Goal: Use online tool/utility: Utilize a website feature to perform a specific function

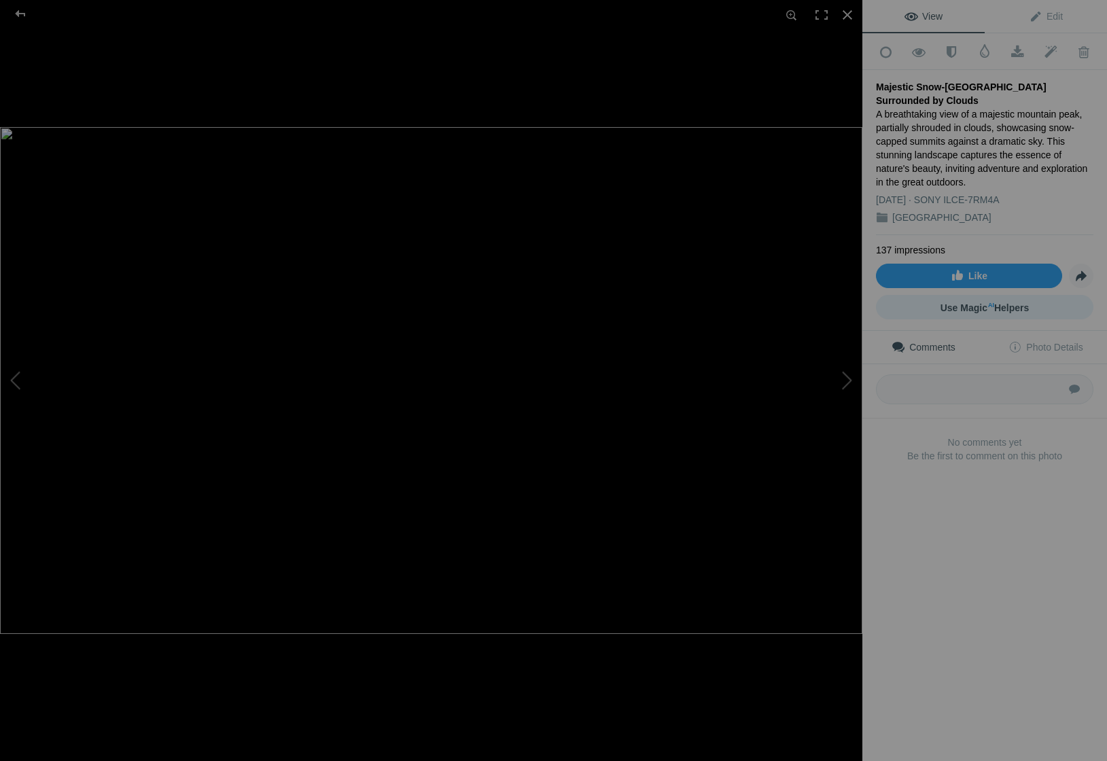
click at [977, 305] on span "Use Magic AI Helpers" at bounding box center [984, 307] width 89 height 11
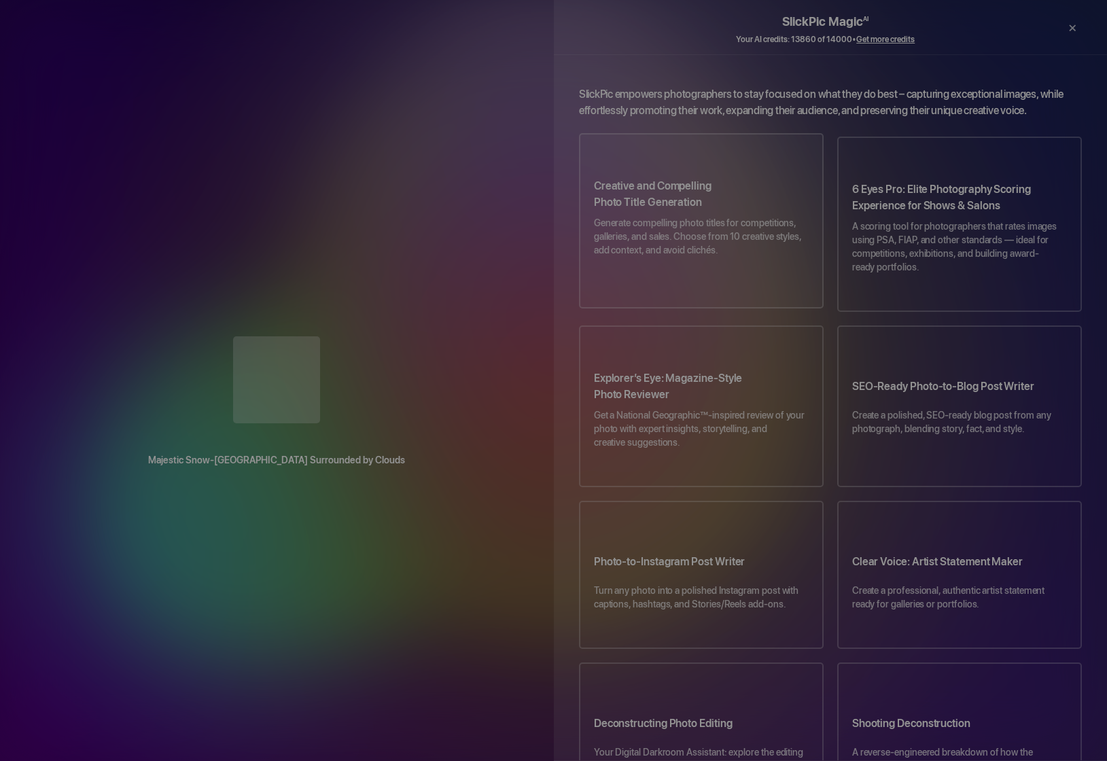
click at [758, 256] on p "Generate compelling photo titles for competitions, galleries, and sales. Choose…" at bounding box center [701, 243] width 215 height 54
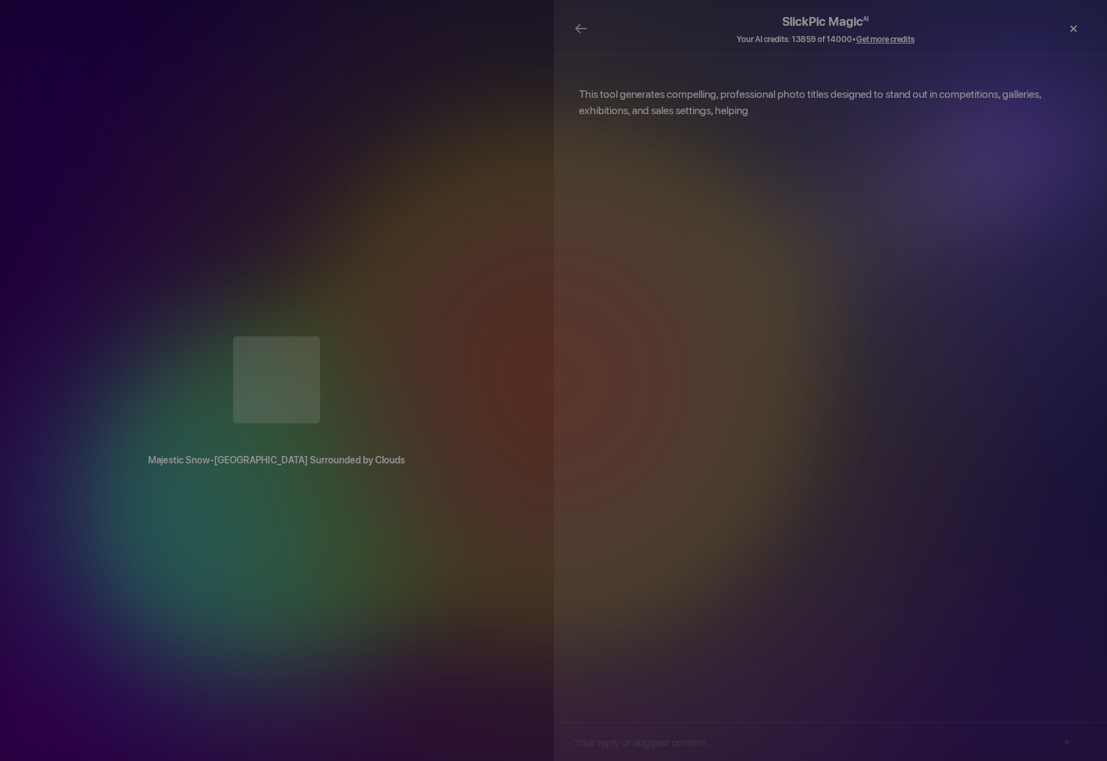
click at [1074, 29] on div "×" at bounding box center [1073, 28] width 41 height 27
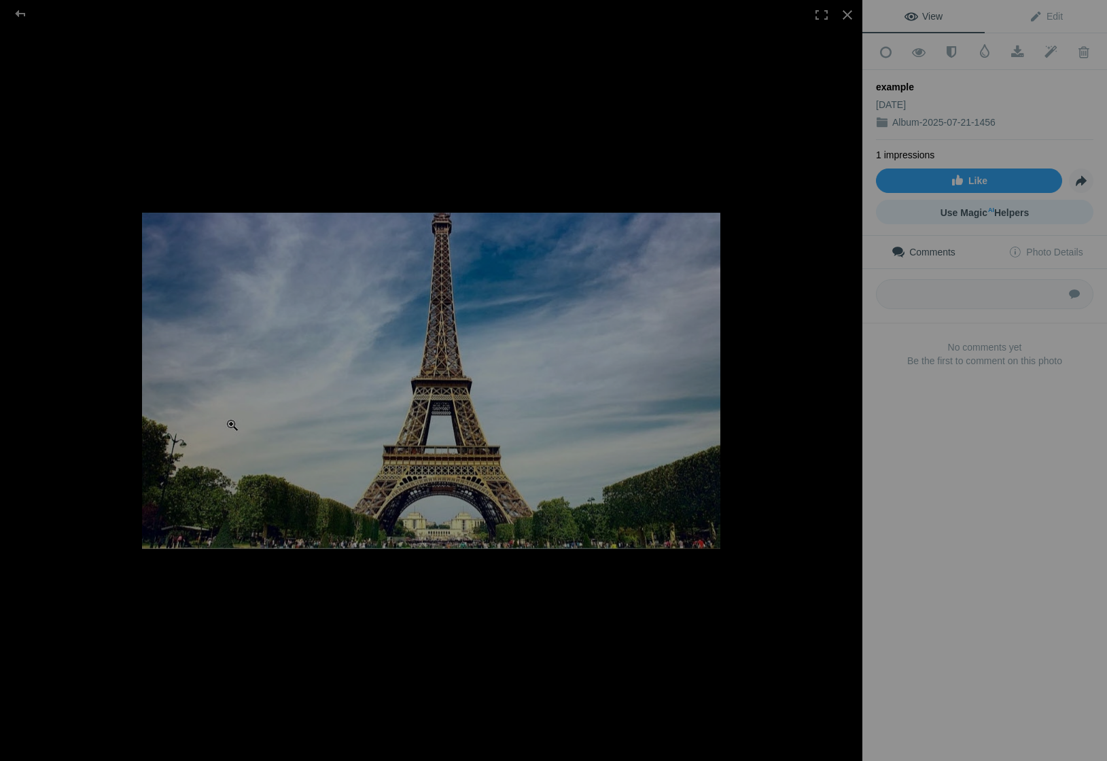
click at [993, 209] on span "Use Magic AI Helpers" at bounding box center [984, 212] width 89 height 11
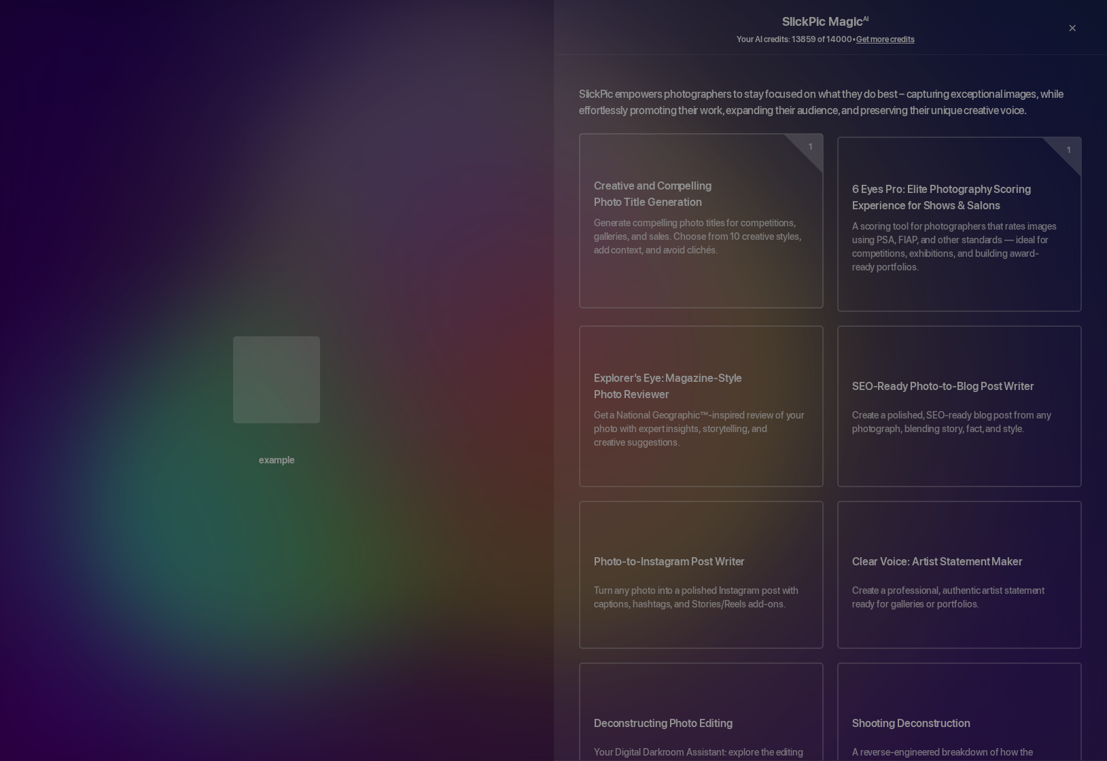
click at [672, 232] on p "Generate compelling photo titles for competitions, galleries, and sales. Choose…" at bounding box center [701, 243] width 215 height 54
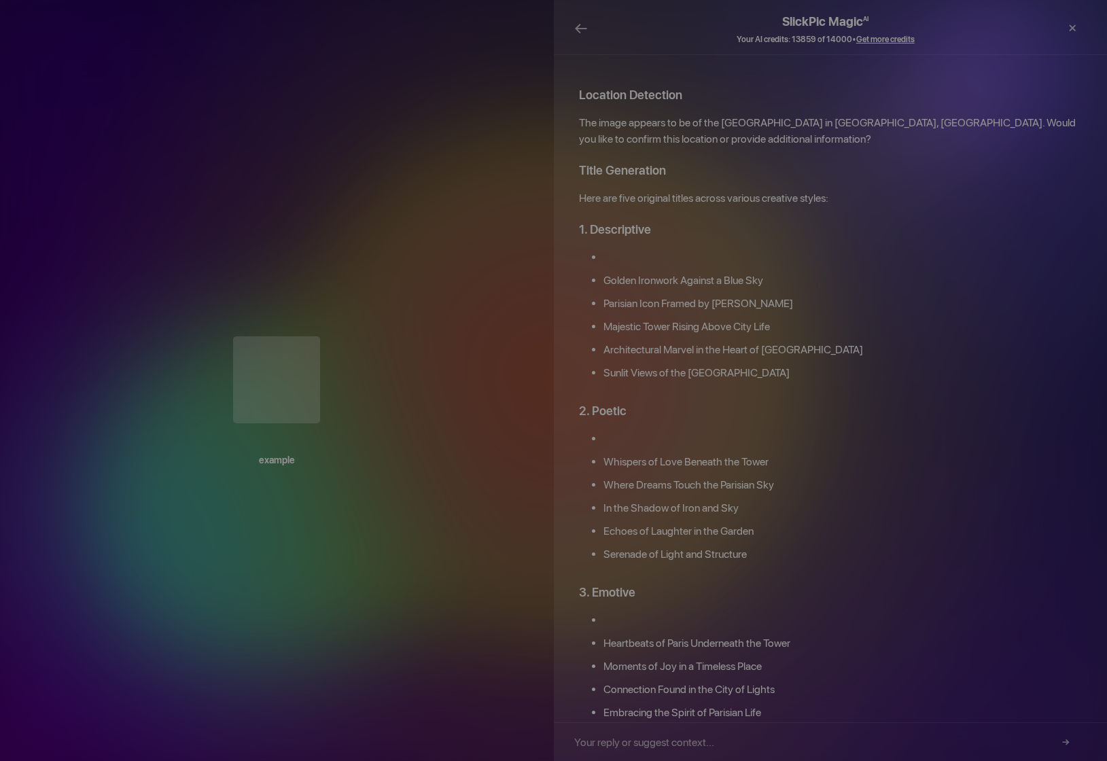
click at [1046, 29] on div at bounding box center [1045, 29] width 23 height 35
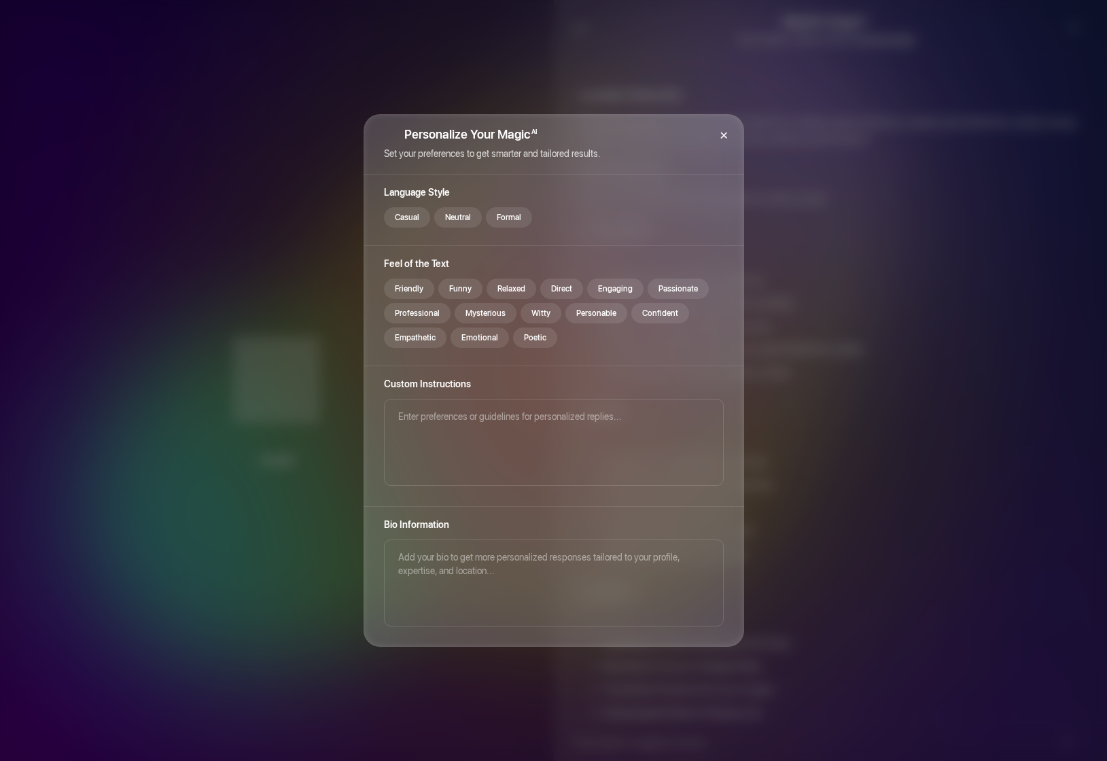
click at [723, 128] on div "×" at bounding box center [723, 134] width 41 height 41
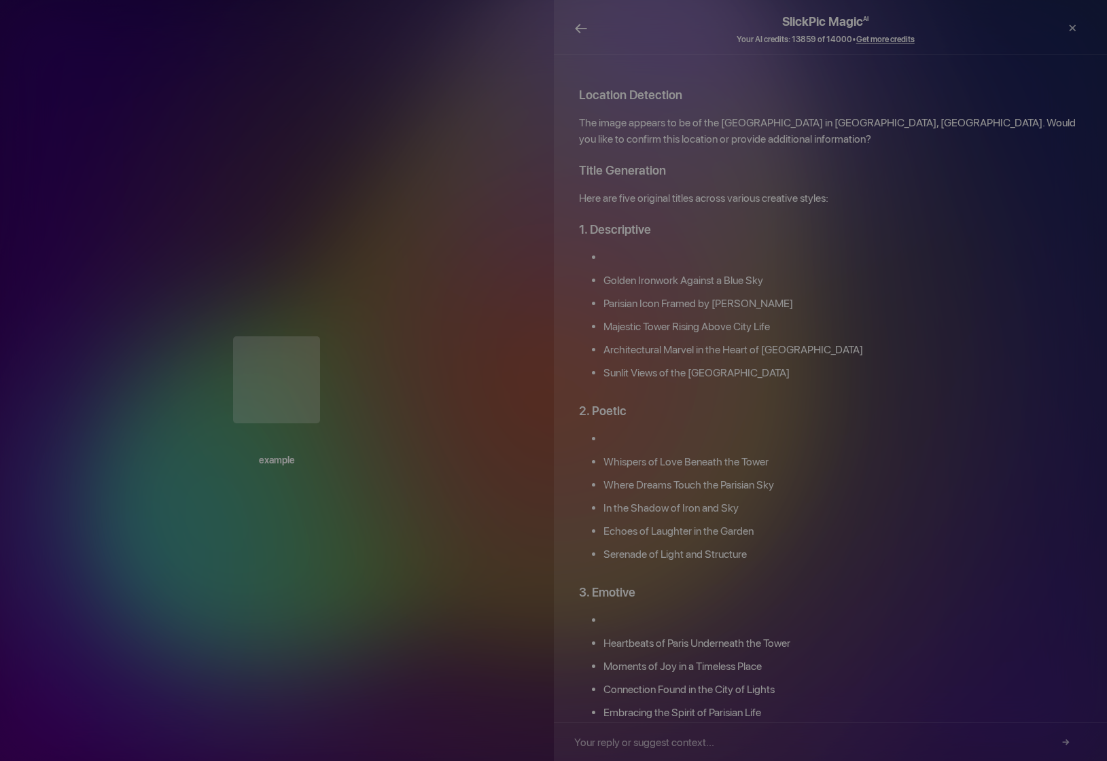
click at [581, 29] on span "←" at bounding box center [581, 28] width 14 height 20
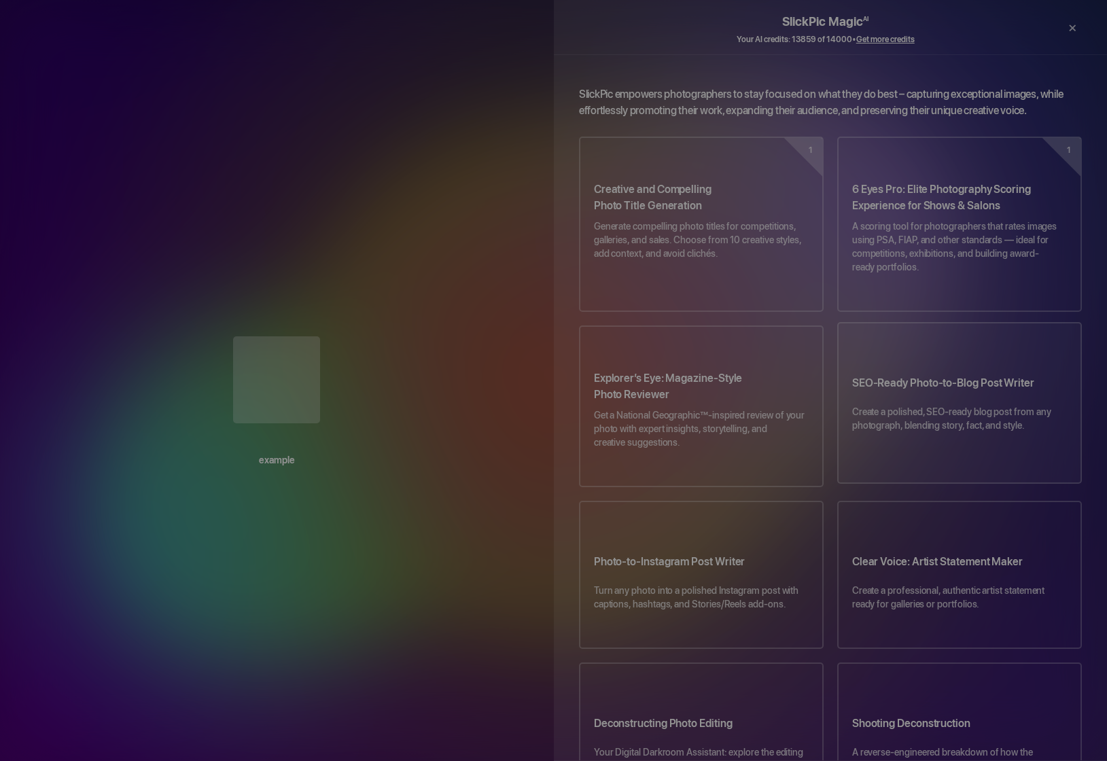
click at [916, 369] on h3 "SEO-Ready Photo-to-Blog Post Writer" at bounding box center [959, 386] width 215 height 38
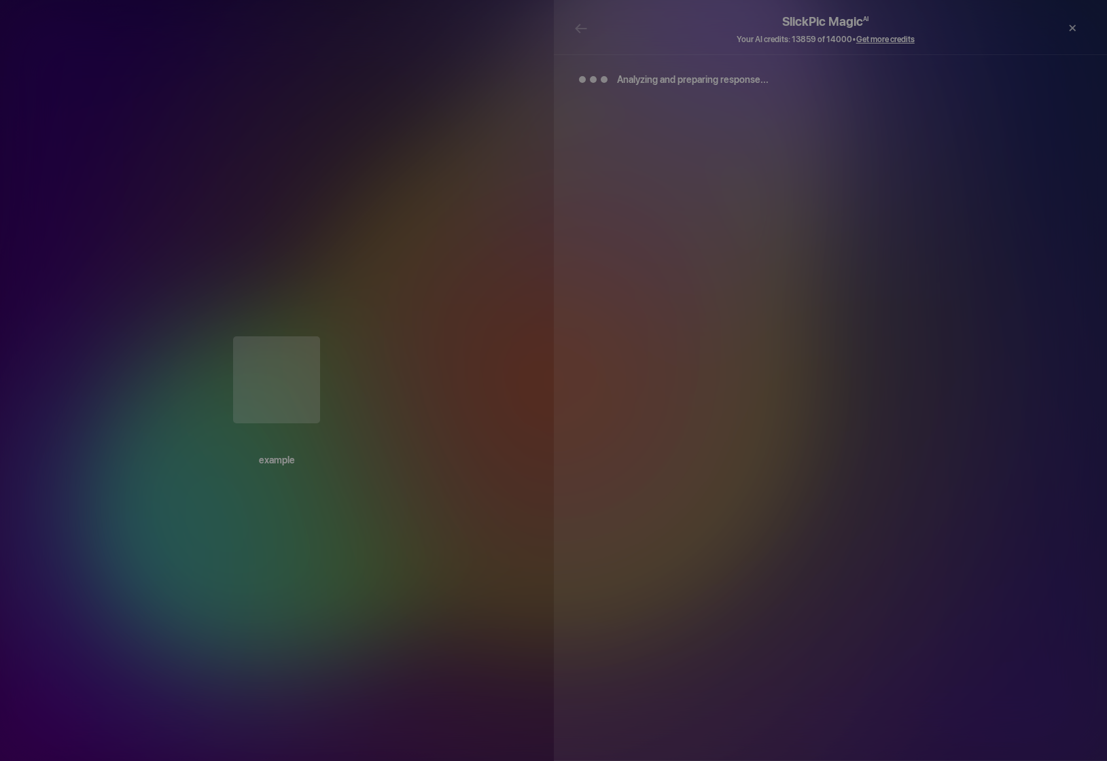
click at [586, 33] on div "Your AI credits: 13859 of 14000 • Get more credits" at bounding box center [825, 40] width 503 height 14
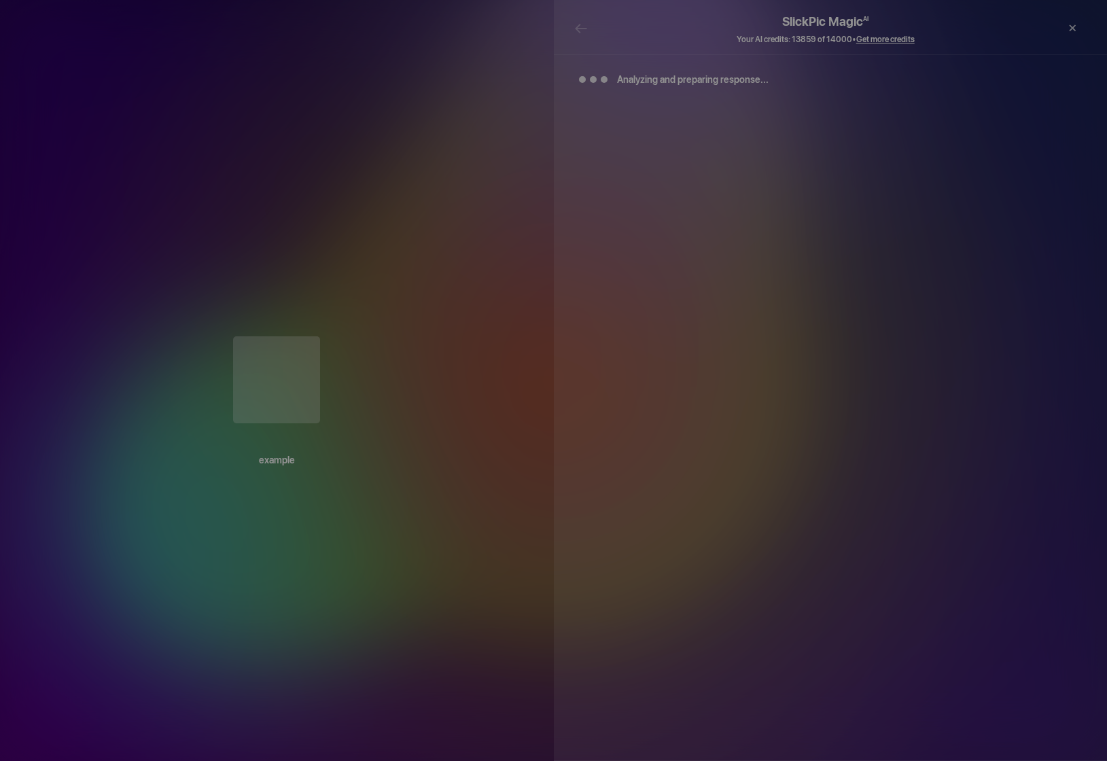
click at [578, 27] on h2 "SlickPic Magic AI" at bounding box center [825, 16] width 503 height 33
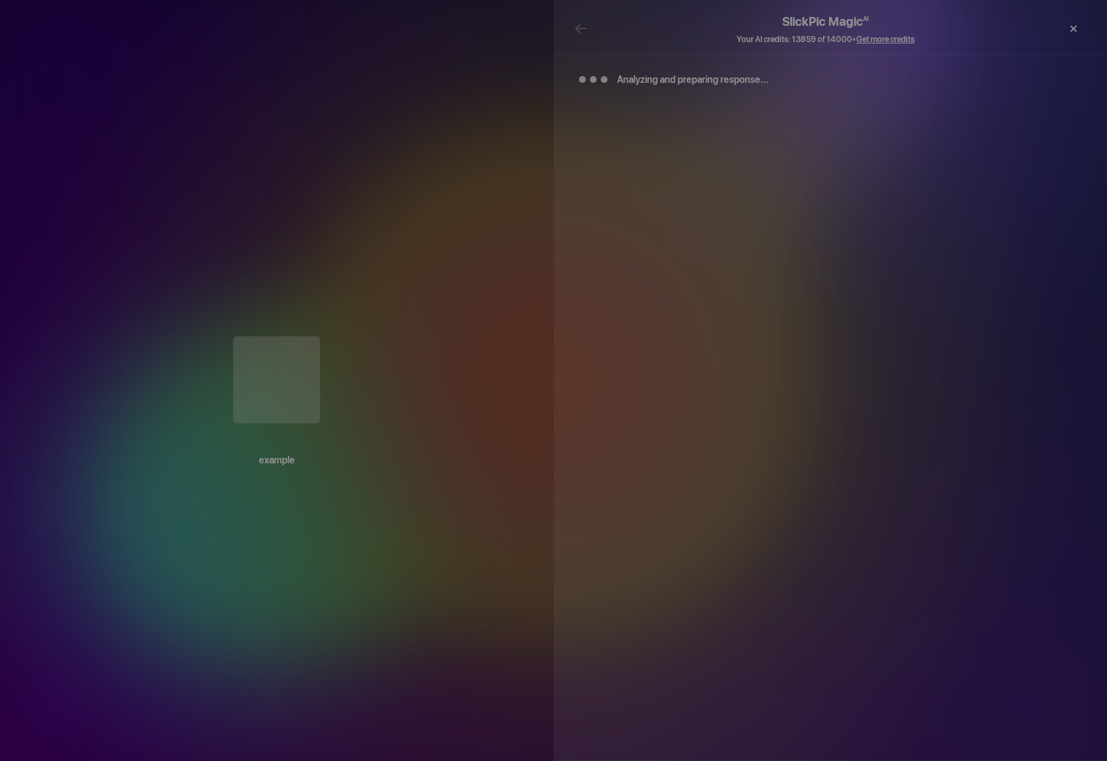
click at [1080, 22] on div "×" at bounding box center [1073, 28] width 41 height 27
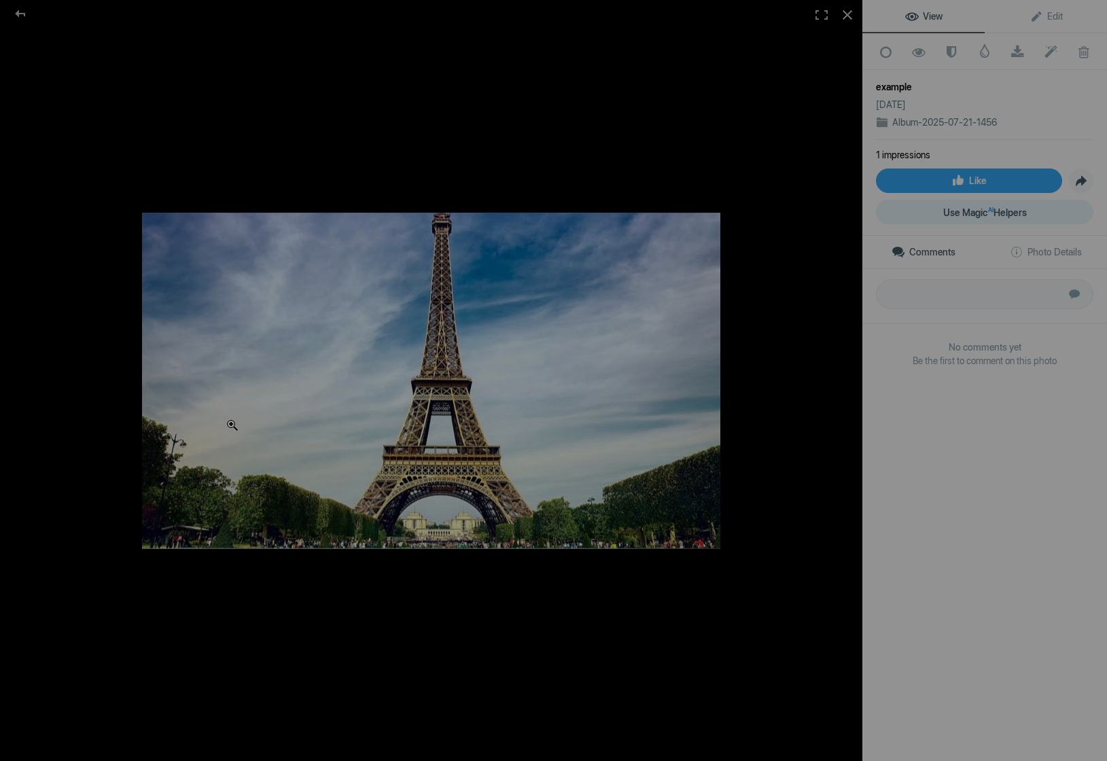
click at [966, 209] on span "Use Magic AI Helpers" at bounding box center [985, 212] width 84 height 11
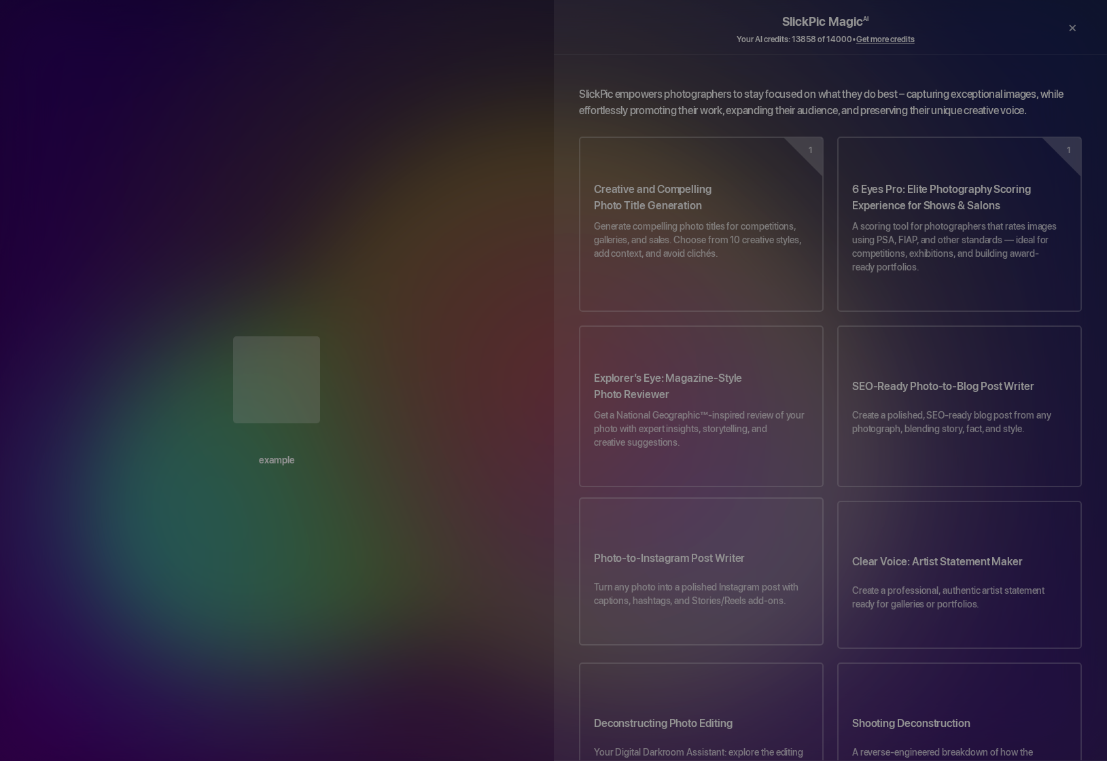
click at [706, 580] on p "Turn any photo into a polished Instagram post with captions, hashtags, and Stor…" at bounding box center [701, 600] width 215 height 41
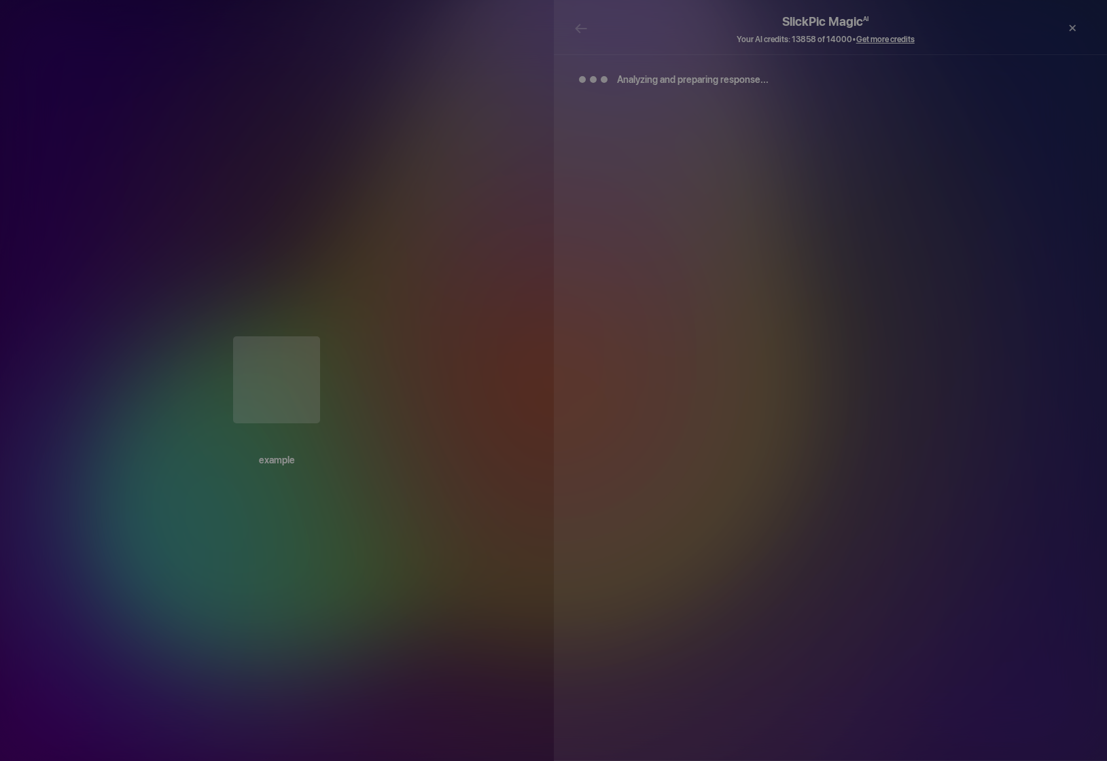
click at [579, 30] on h2 "SlickPic Magic AI" at bounding box center [825, 16] width 503 height 33
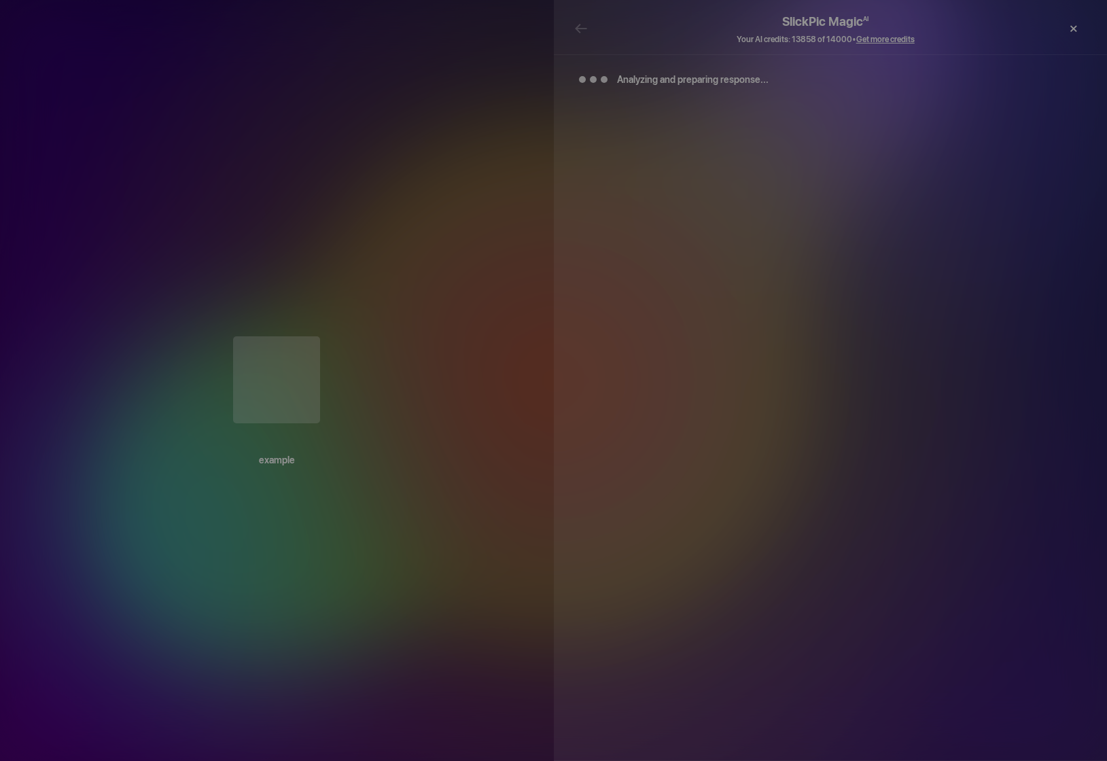
click at [1070, 24] on div "×" at bounding box center [1073, 28] width 41 height 27
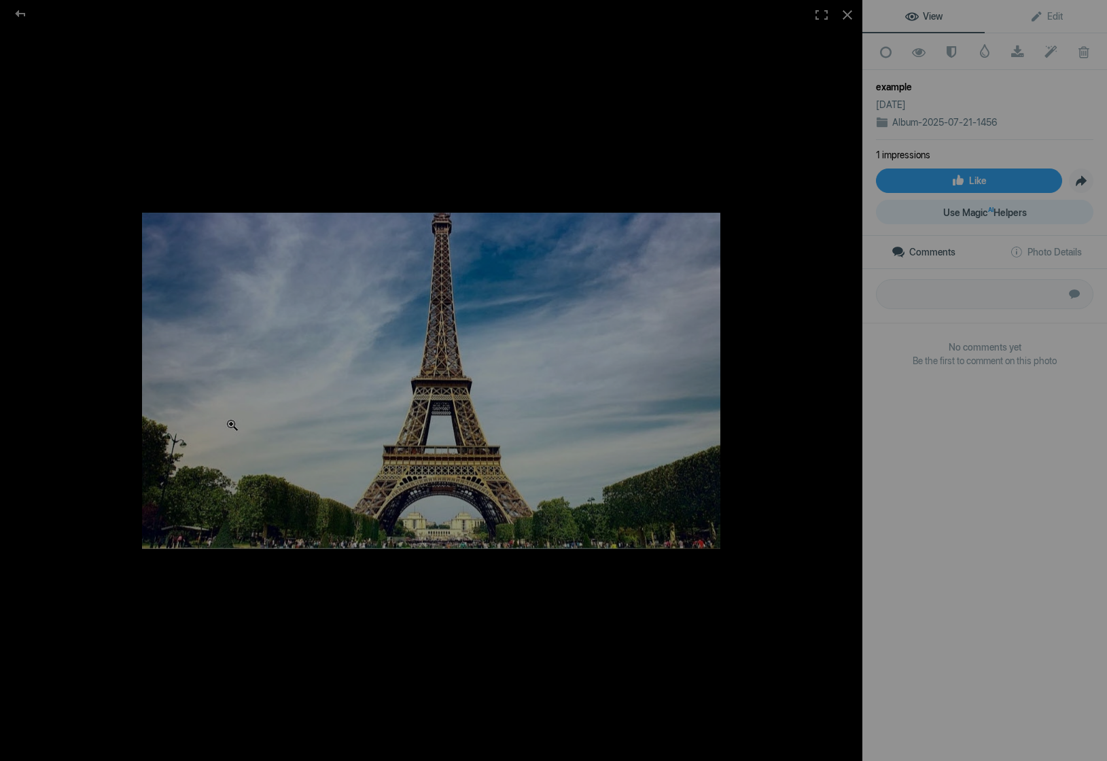
click at [976, 211] on span "Use Magic AI Helpers" at bounding box center [985, 212] width 84 height 11
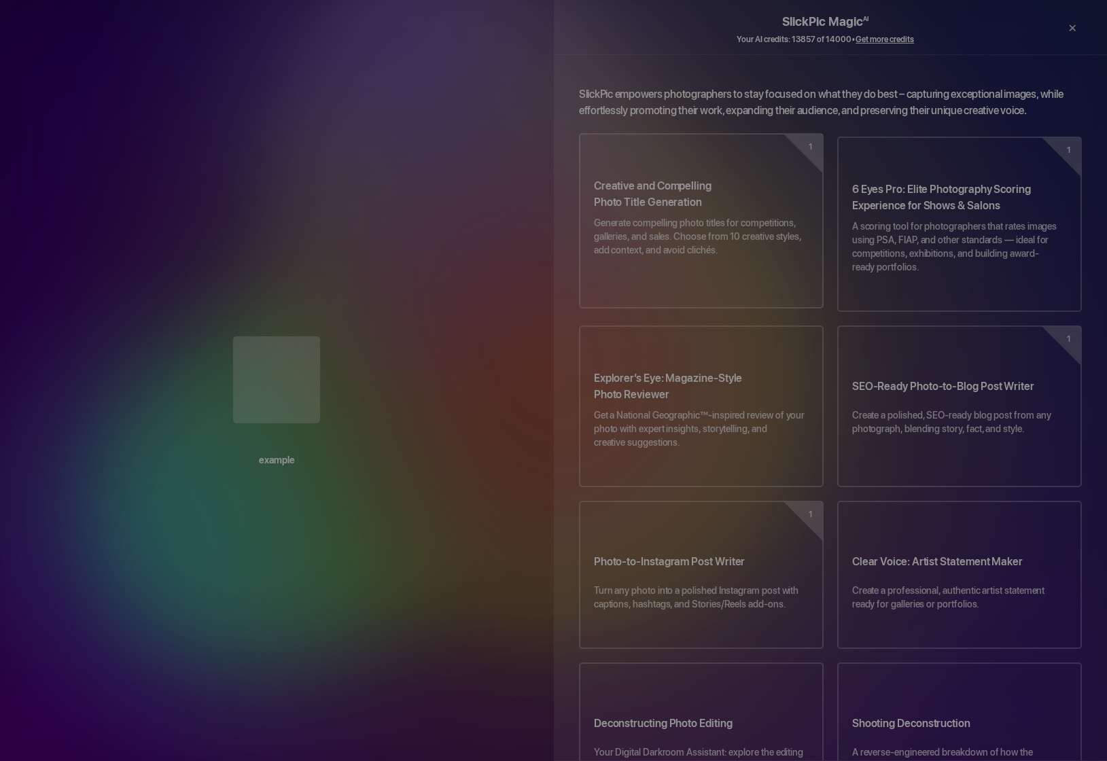
click at [703, 178] on h3 "Creative and Compelling Photo Title Generation" at bounding box center [701, 197] width 215 height 38
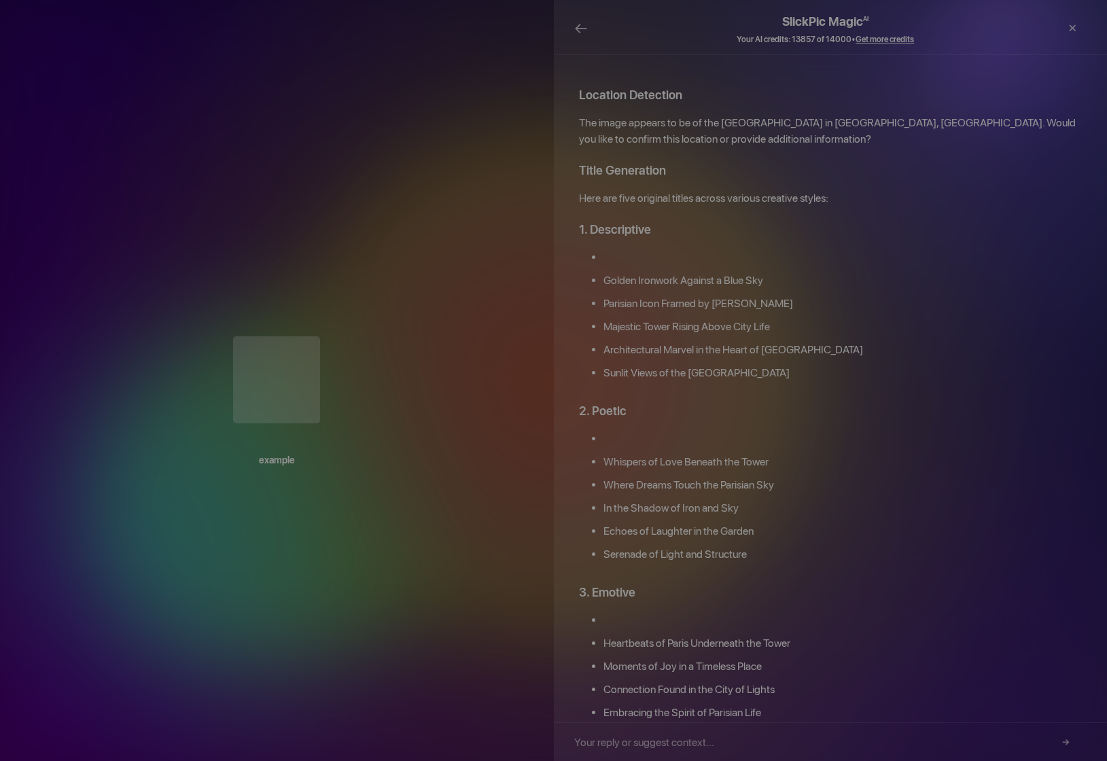
click at [1019, 30] on div "×" at bounding box center [1018, 28] width 27 height 41
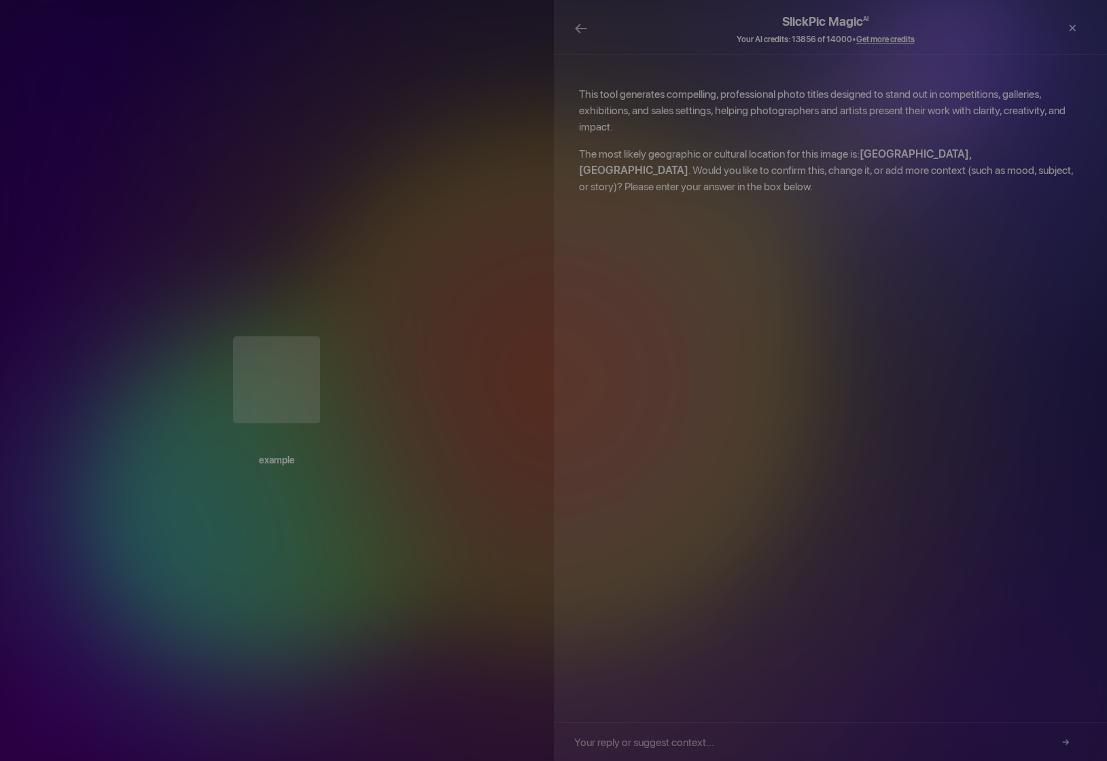
click at [1047, 33] on div at bounding box center [1045, 29] width 23 height 35
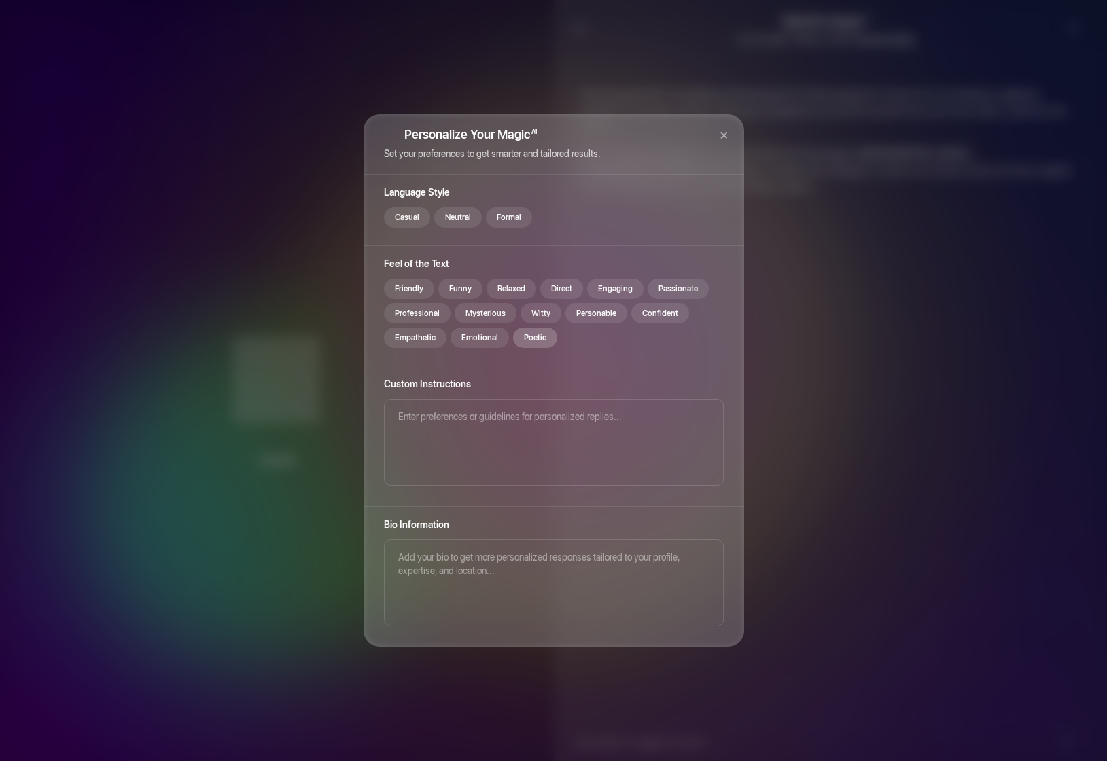
click at [529, 336] on div "Poetic" at bounding box center [535, 338] width 44 height 20
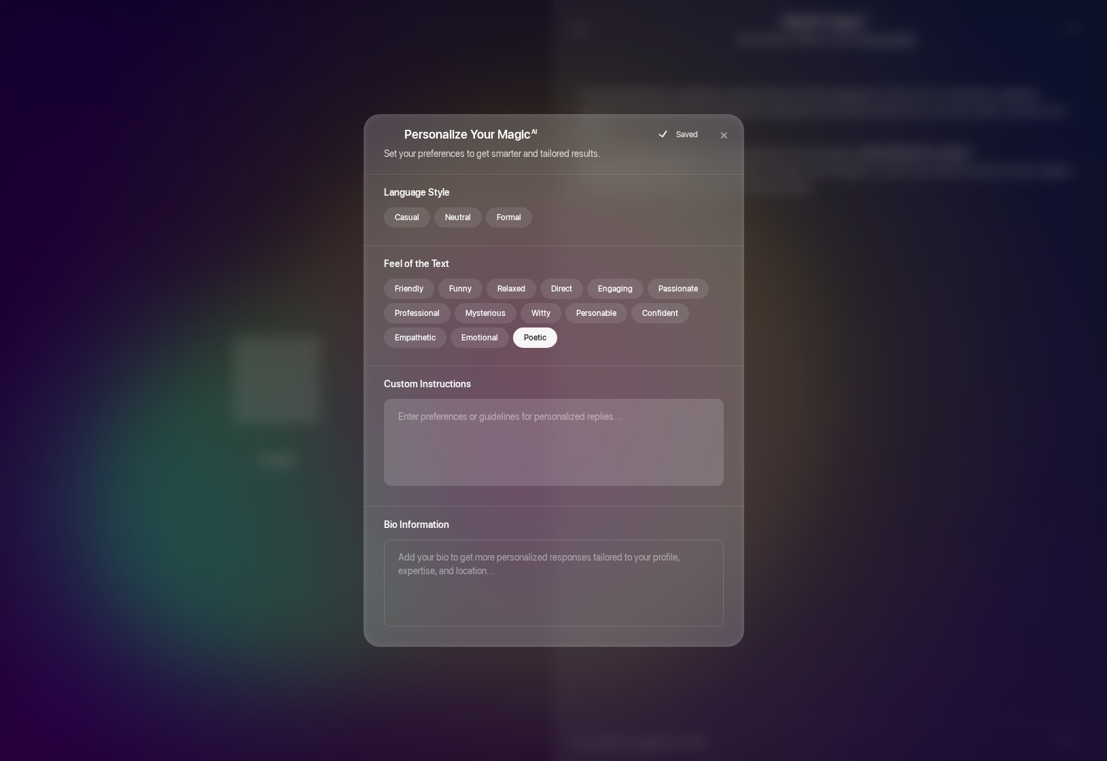
click at [446, 452] on textarea at bounding box center [554, 442] width 340 height 87
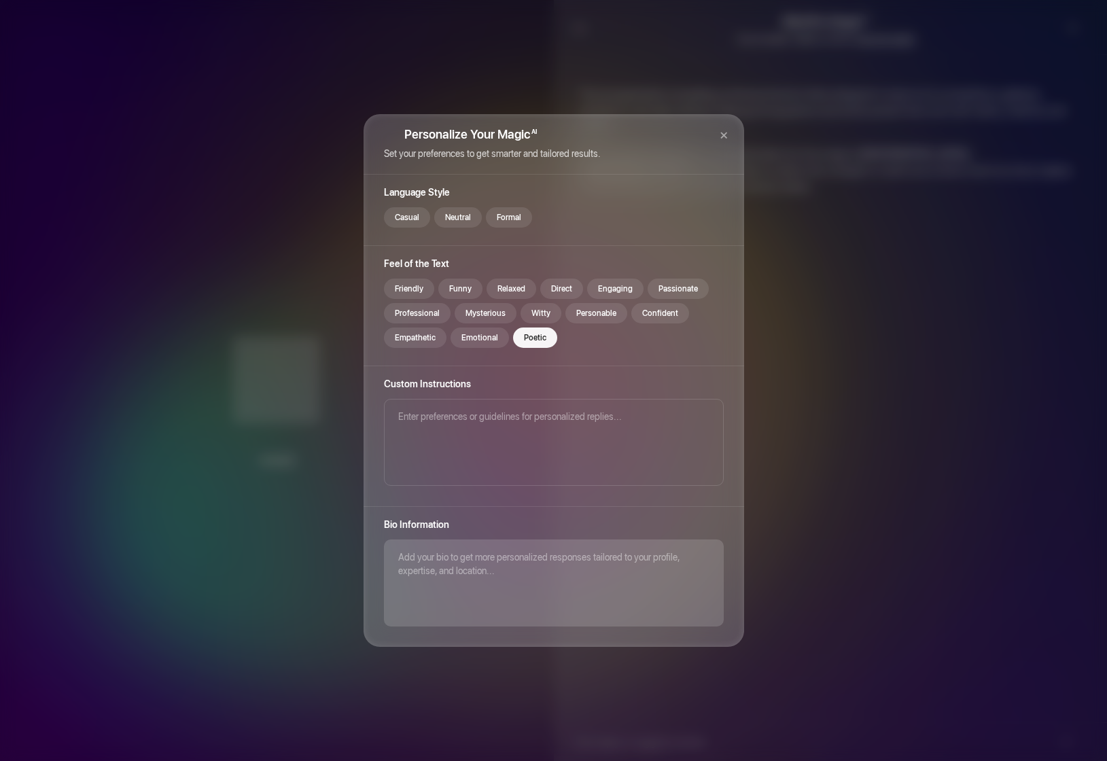
click at [463, 563] on textarea at bounding box center [554, 583] width 340 height 87
